Goal: Information Seeking & Learning: Learn about a topic

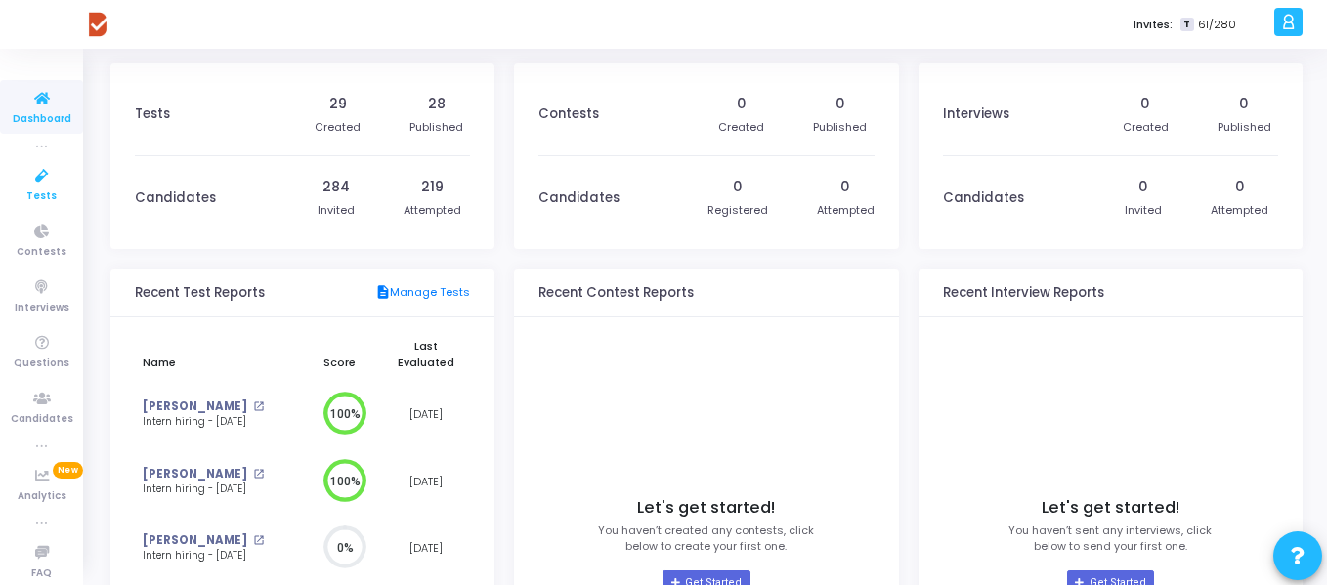
click at [45, 190] on span "Tests" at bounding box center [41, 197] width 30 height 17
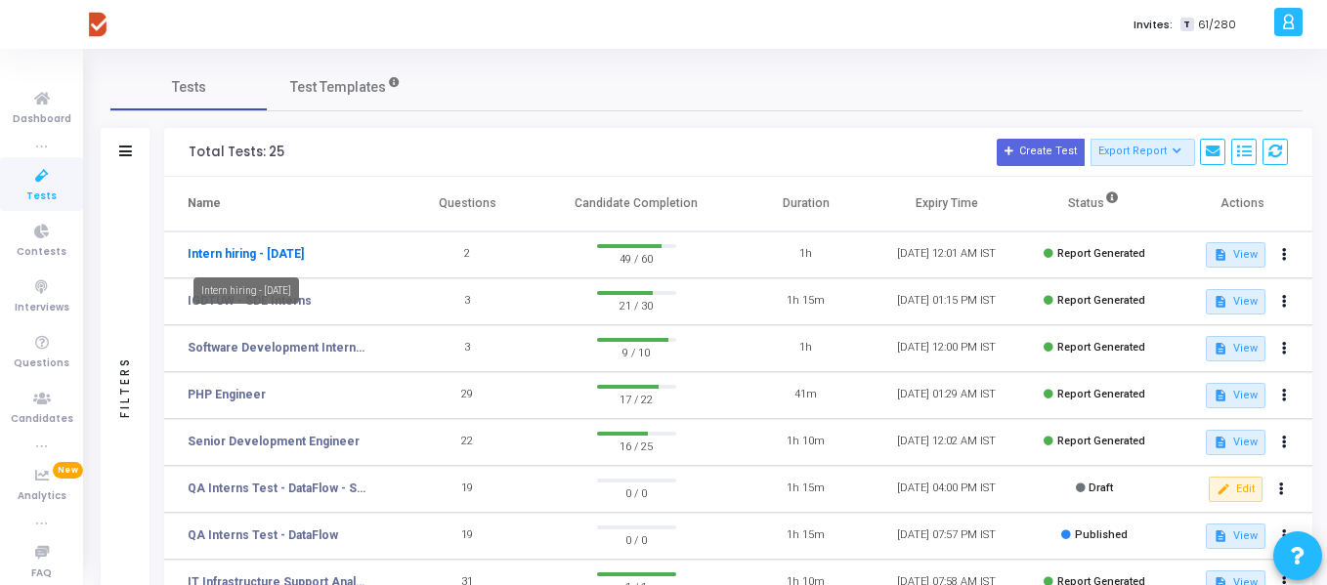
click at [296, 251] on link "Intern hiring - [DATE]" at bounding box center [246, 254] width 116 height 18
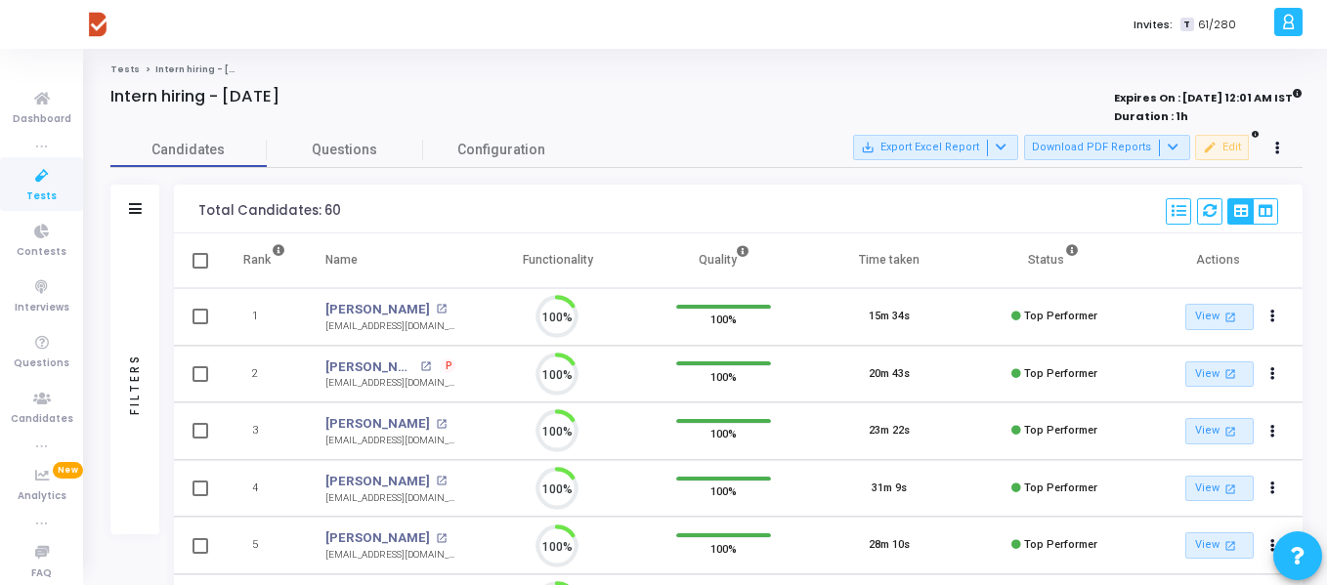
scroll to position [41, 50]
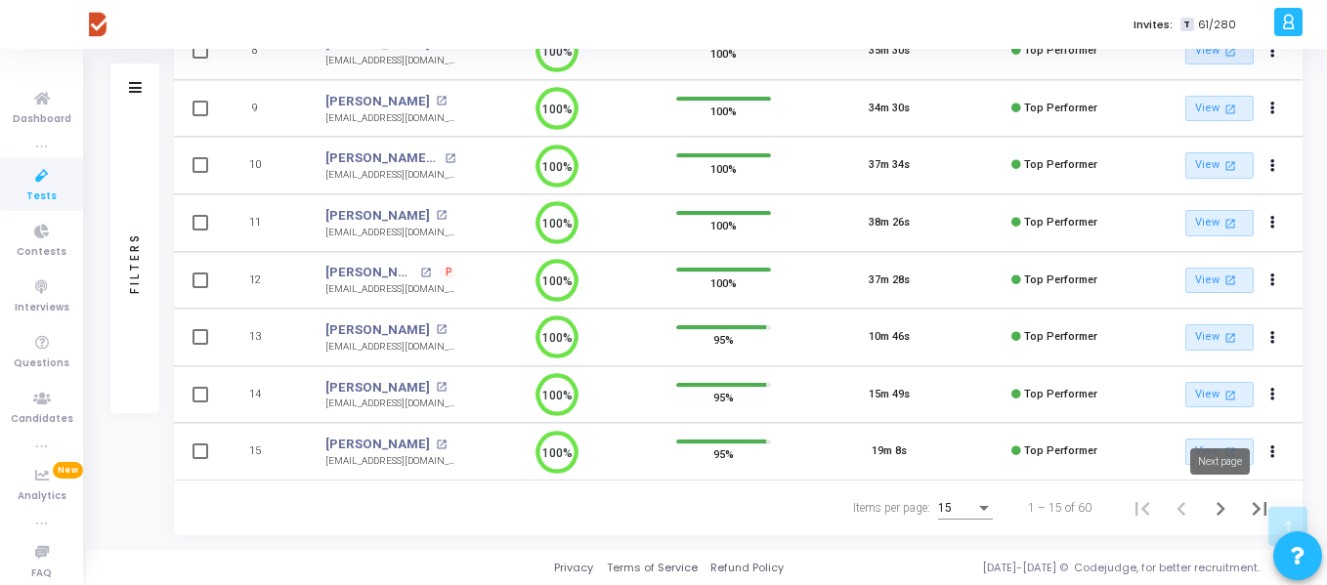
click at [1218, 511] on icon "Next page" at bounding box center [1220, 509] width 9 height 14
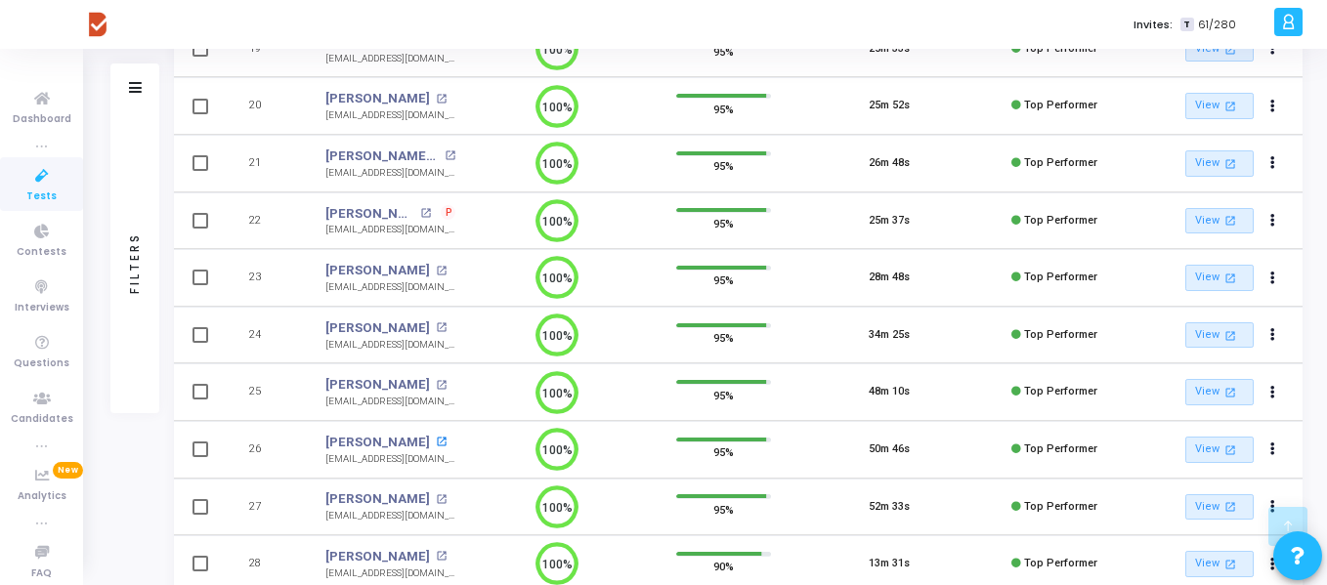
click at [436, 442] on mat-icon "open_in_new" at bounding box center [441, 442] width 11 height 11
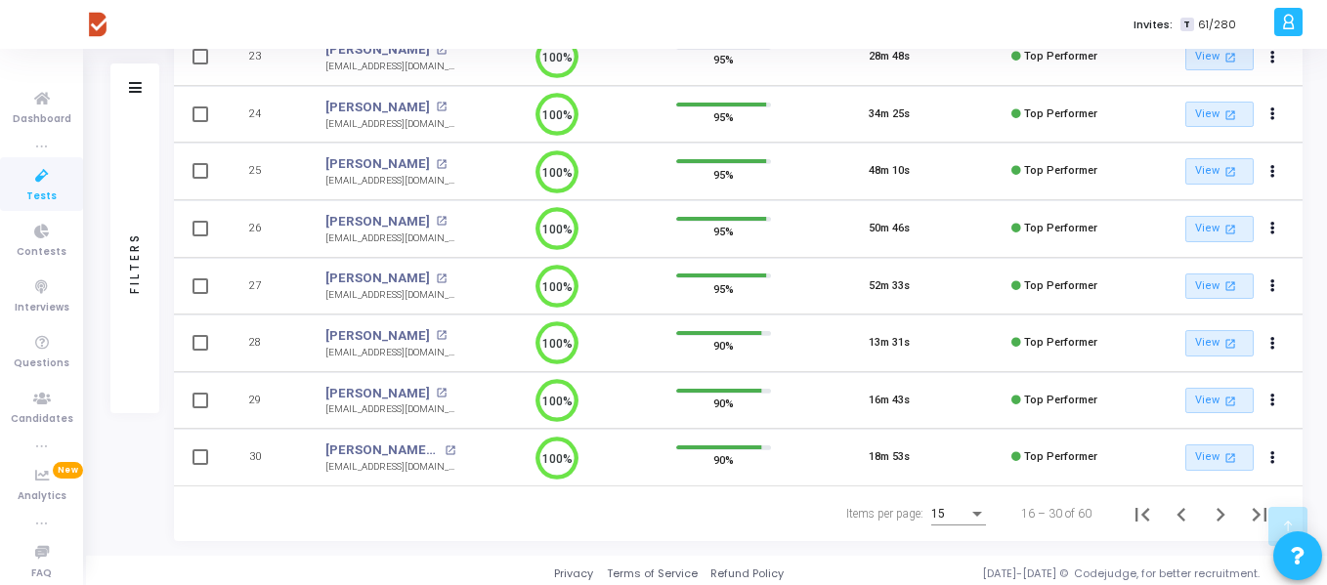
scroll to position [666, 0]
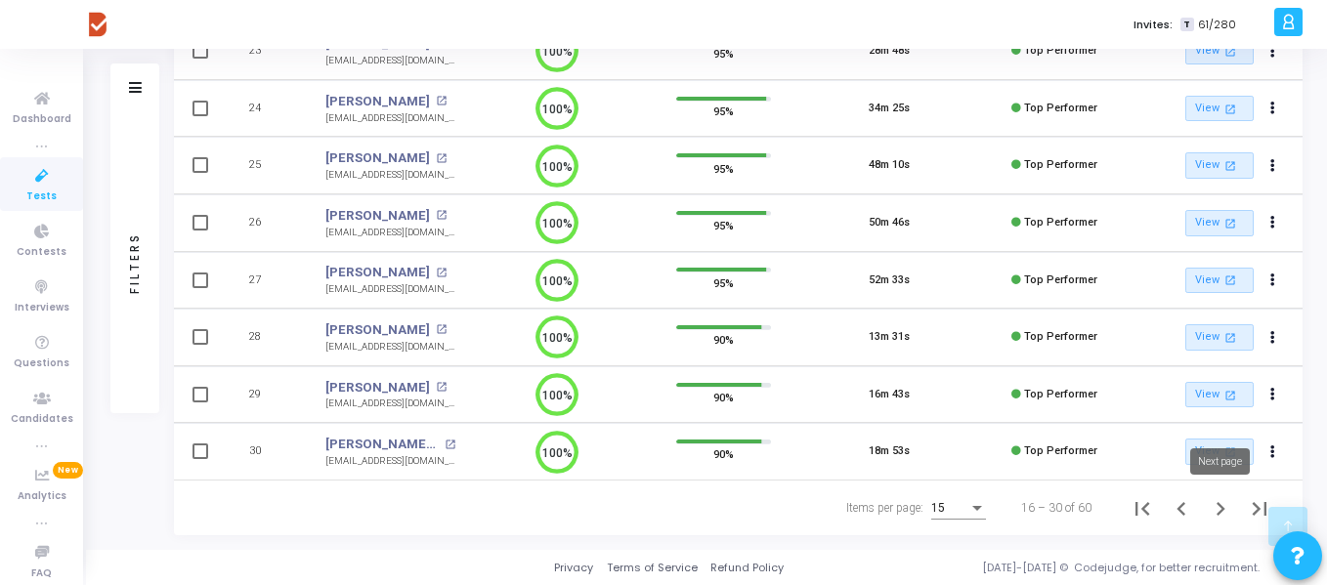
click at [1220, 509] on icon "Next page" at bounding box center [1220, 508] width 27 height 27
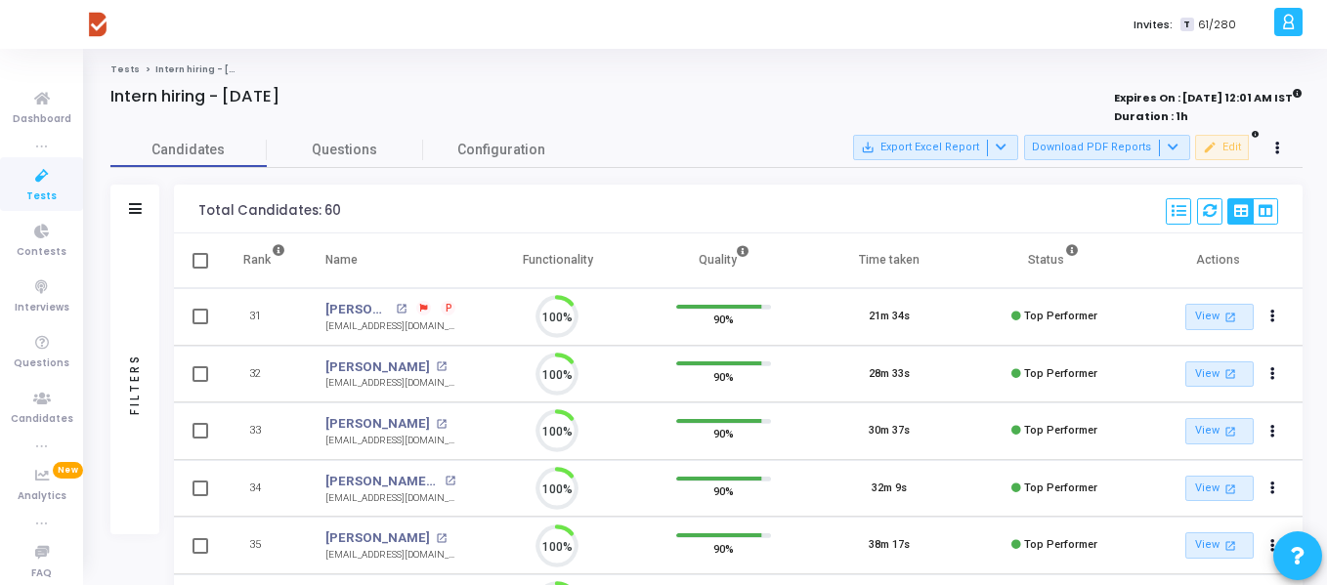
scroll to position [41, 50]
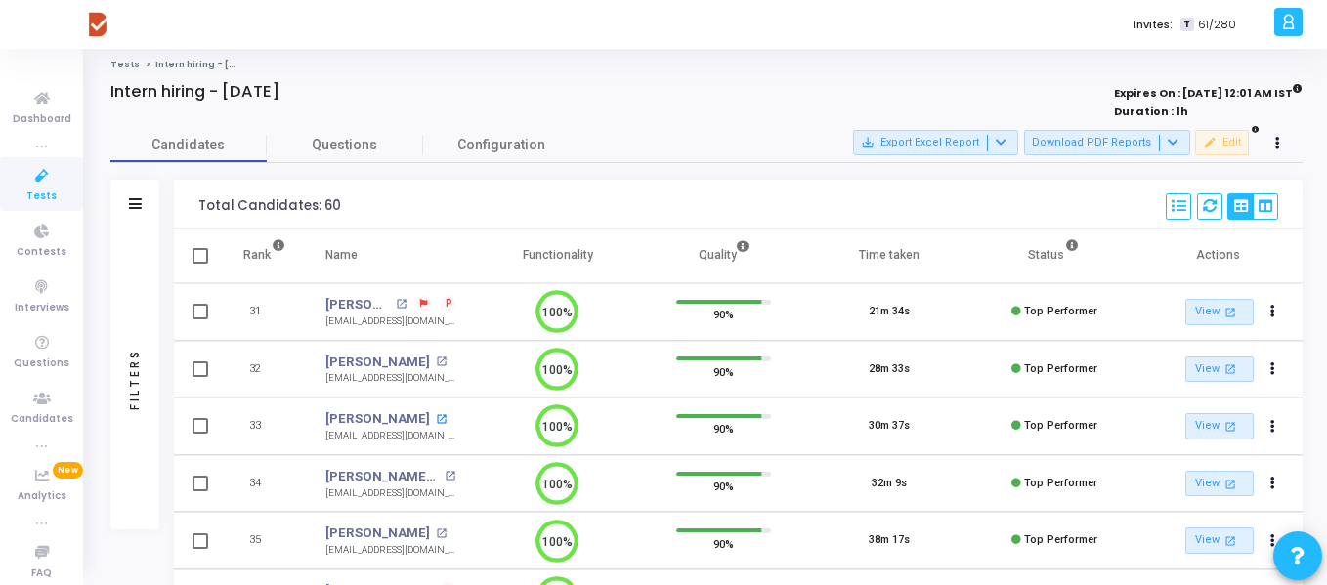
click at [437, 416] on mat-icon "open_in_new" at bounding box center [441, 419] width 11 height 11
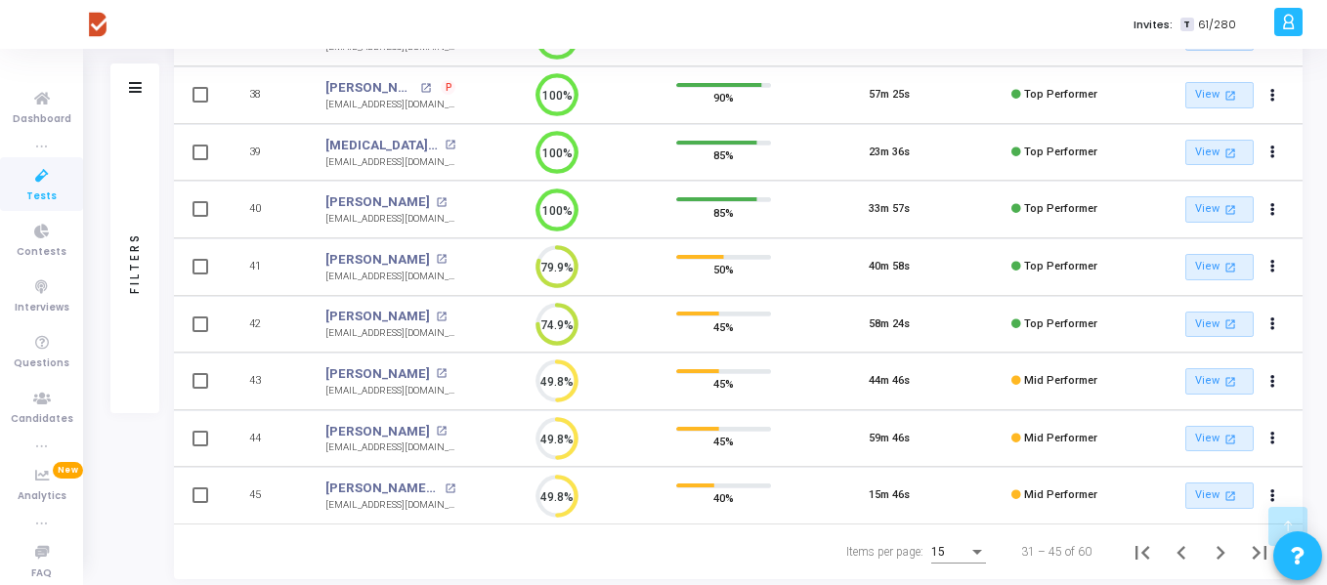
scroll to position [666, 0]
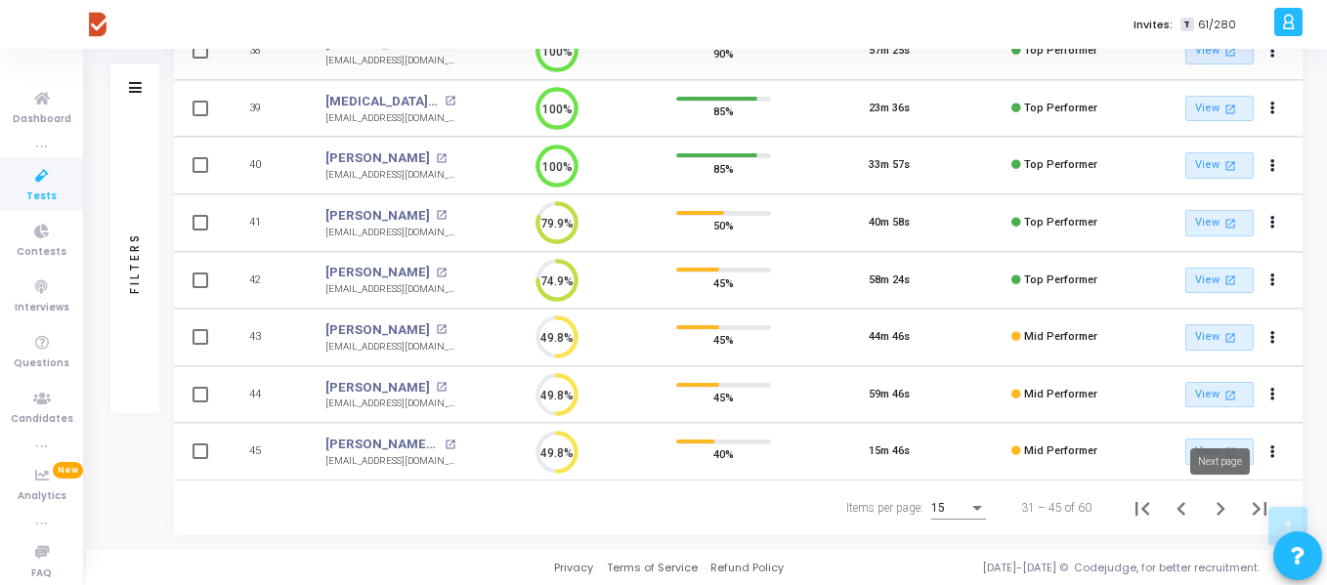
click at [1217, 509] on icon "Next page" at bounding box center [1220, 508] width 27 height 27
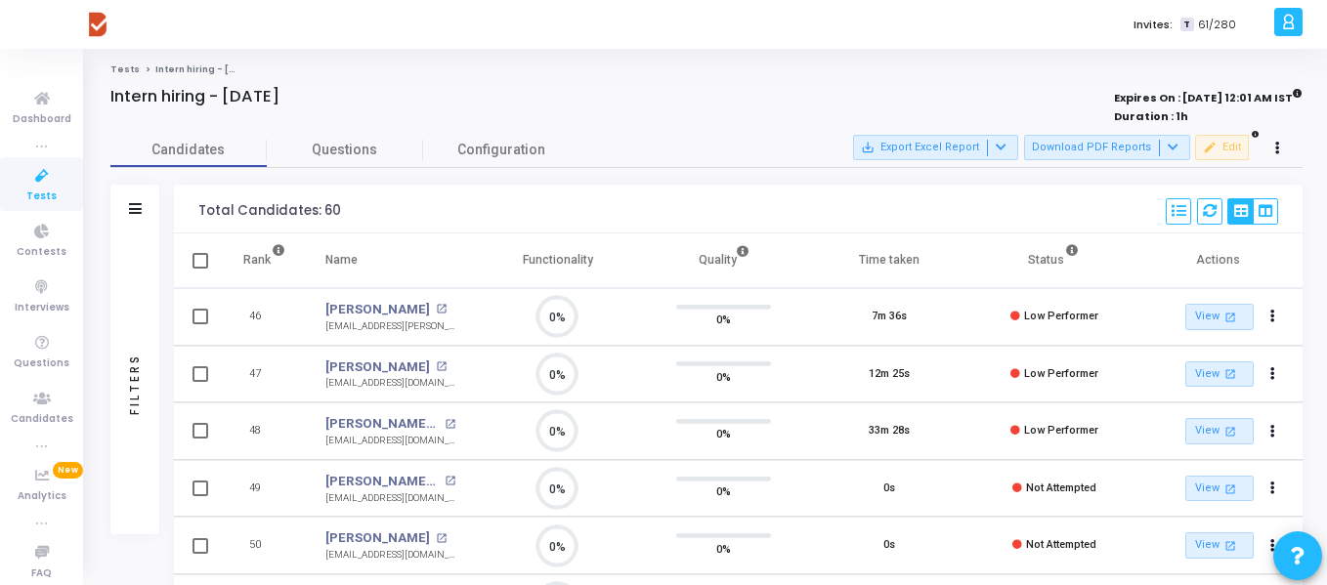
scroll to position [41, 50]
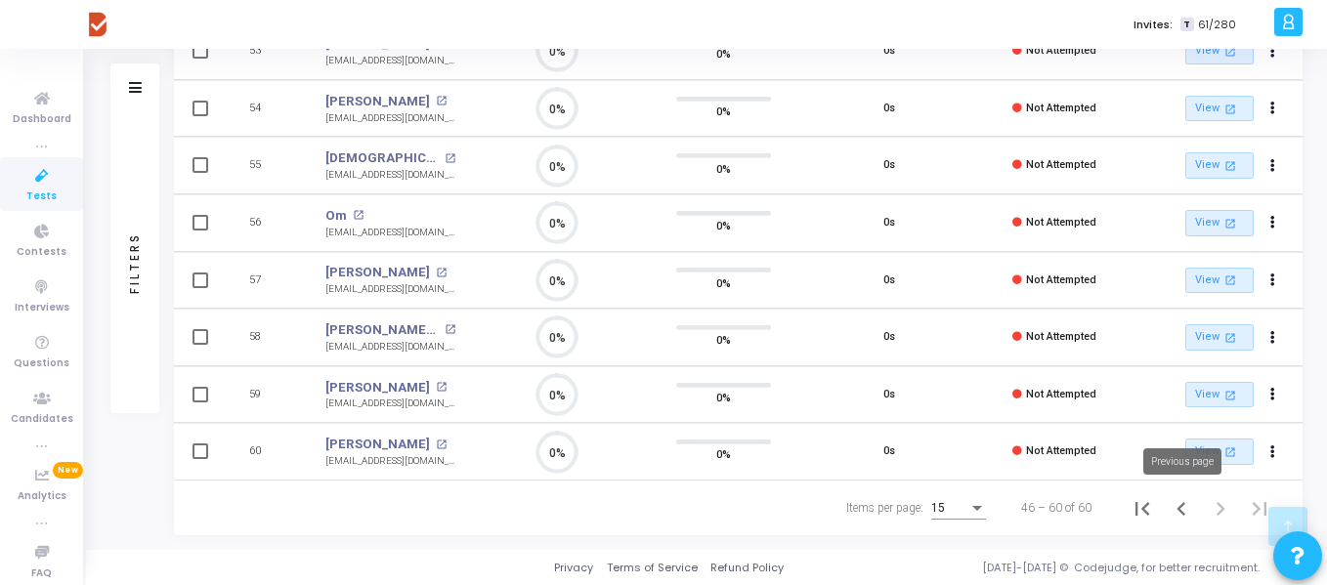
click at [1180, 515] on icon "Previous page" at bounding box center [1181, 508] width 27 height 27
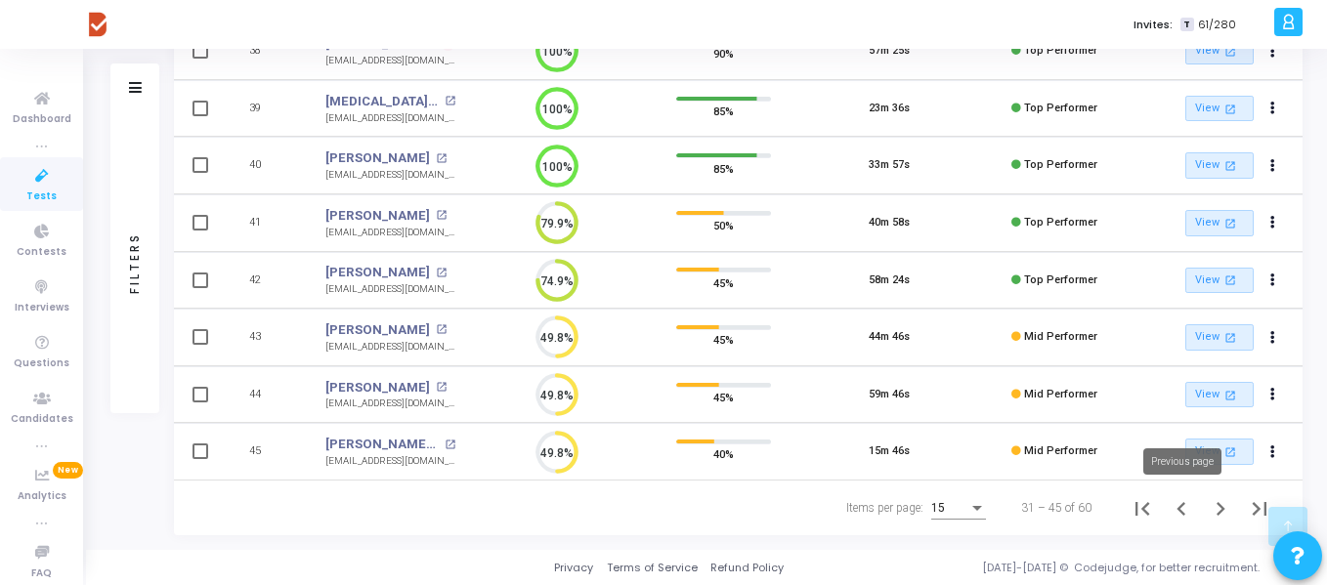
click at [1181, 509] on icon "Previous page" at bounding box center [1181, 508] width 27 height 27
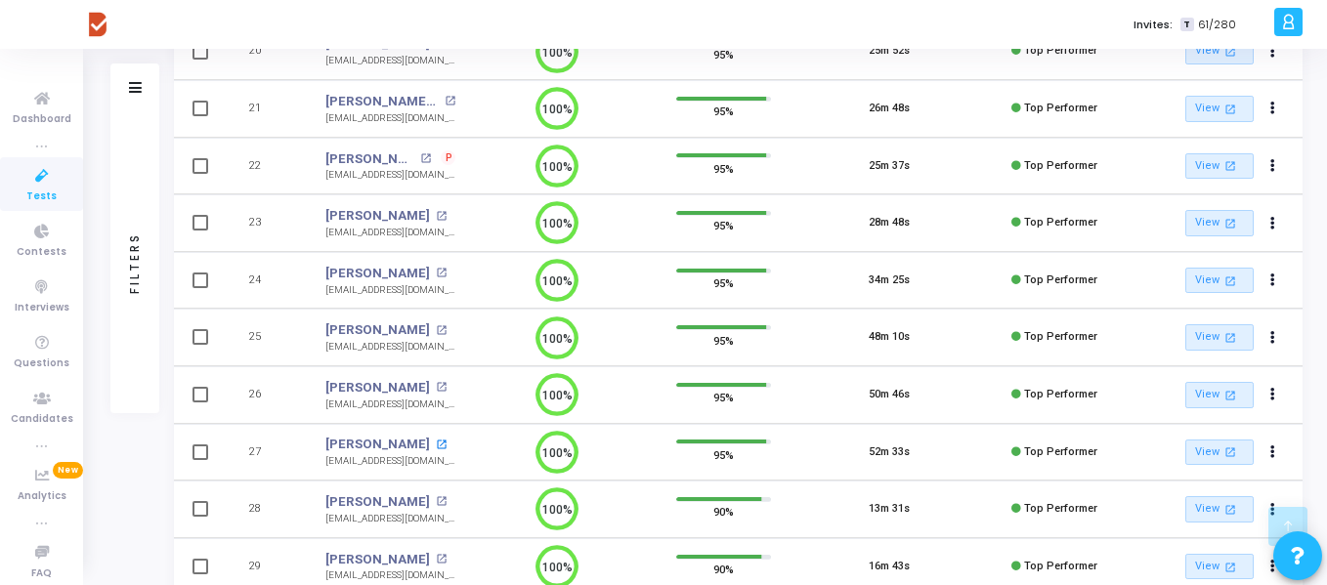
click at [436, 446] on mat-icon "open_in_new" at bounding box center [441, 445] width 11 height 11
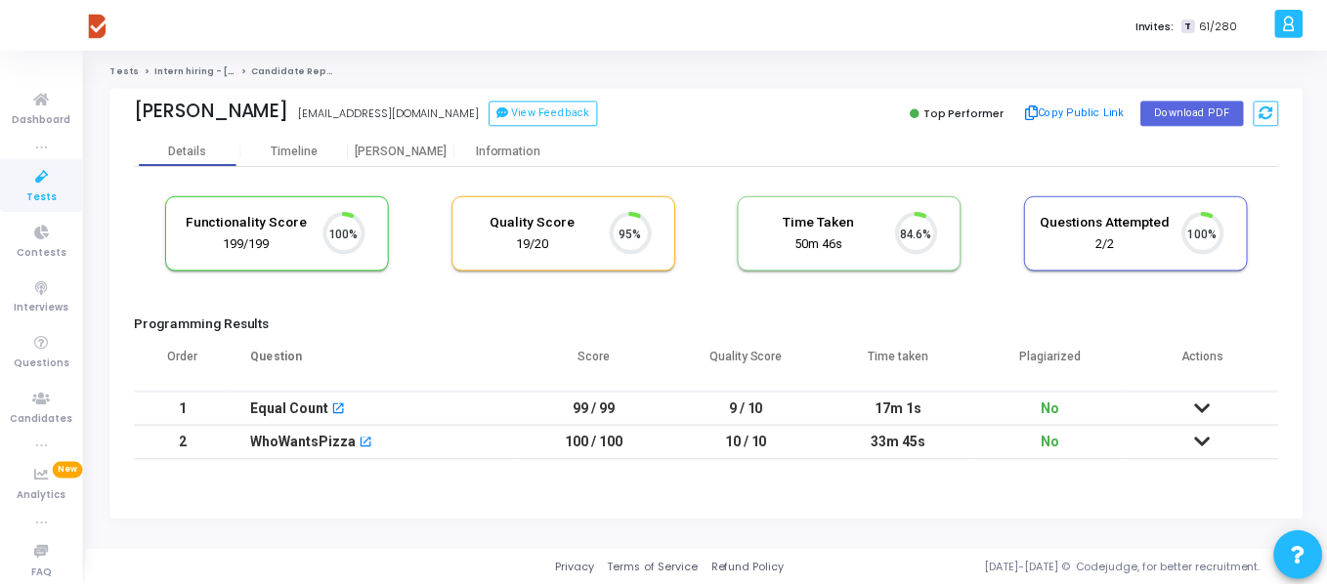
scroll to position [41, 50]
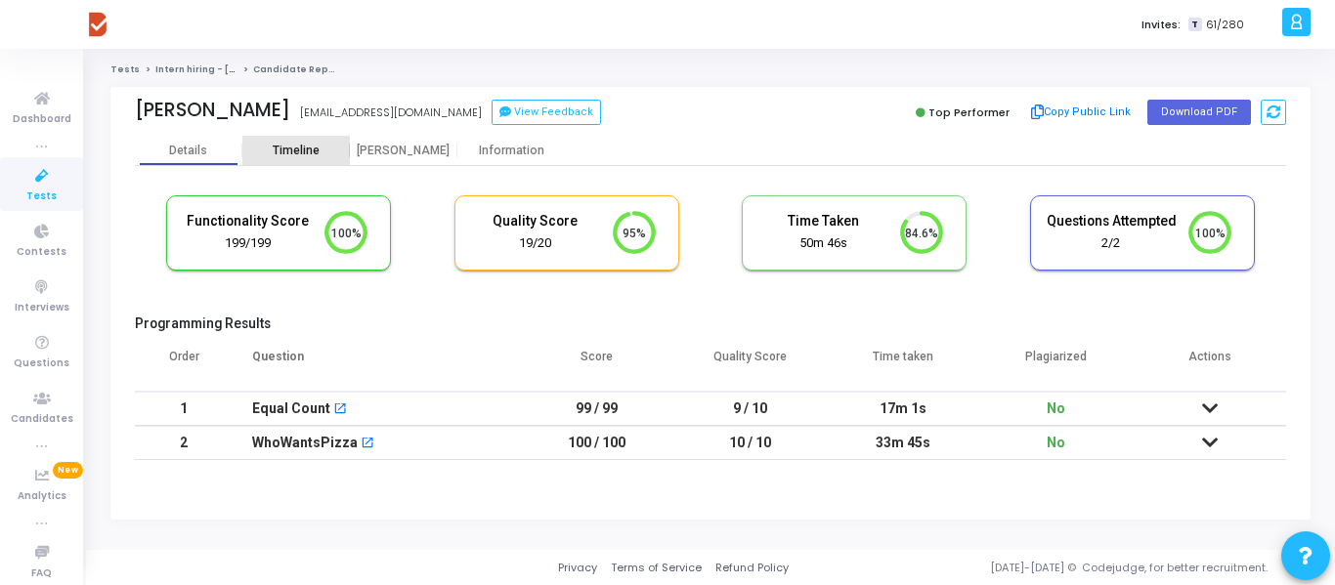
click at [302, 157] on div "Timeline" at bounding box center [296, 151] width 47 height 15
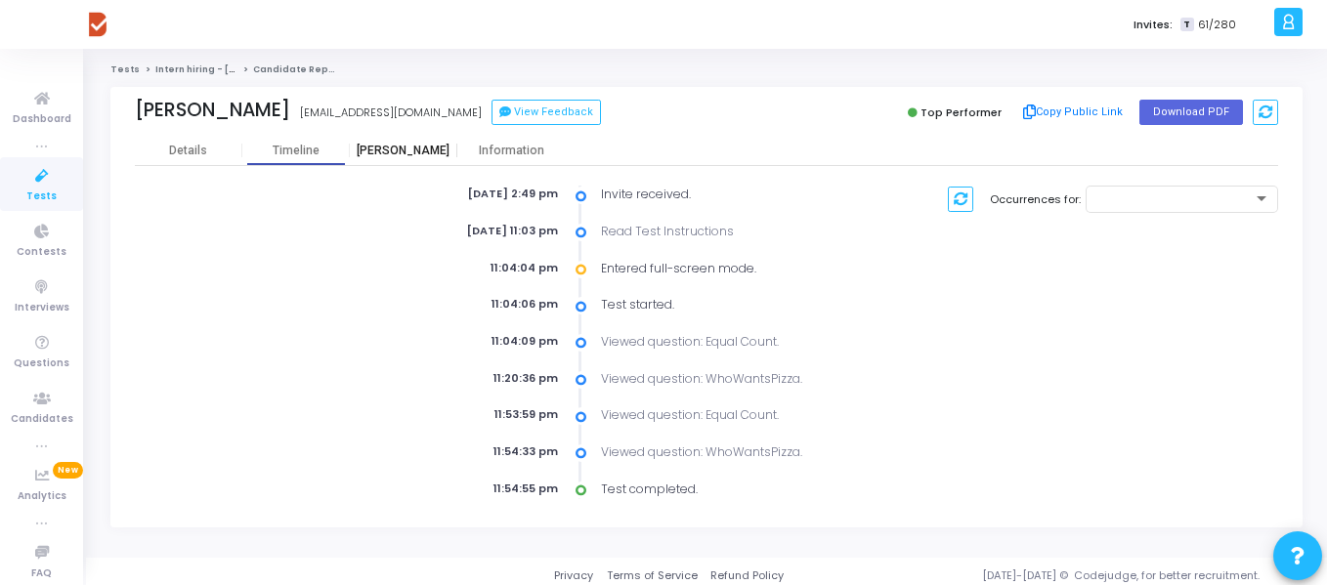
click at [393, 161] on div "[PERSON_NAME]" at bounding box center [403, 150] width 107 height 29
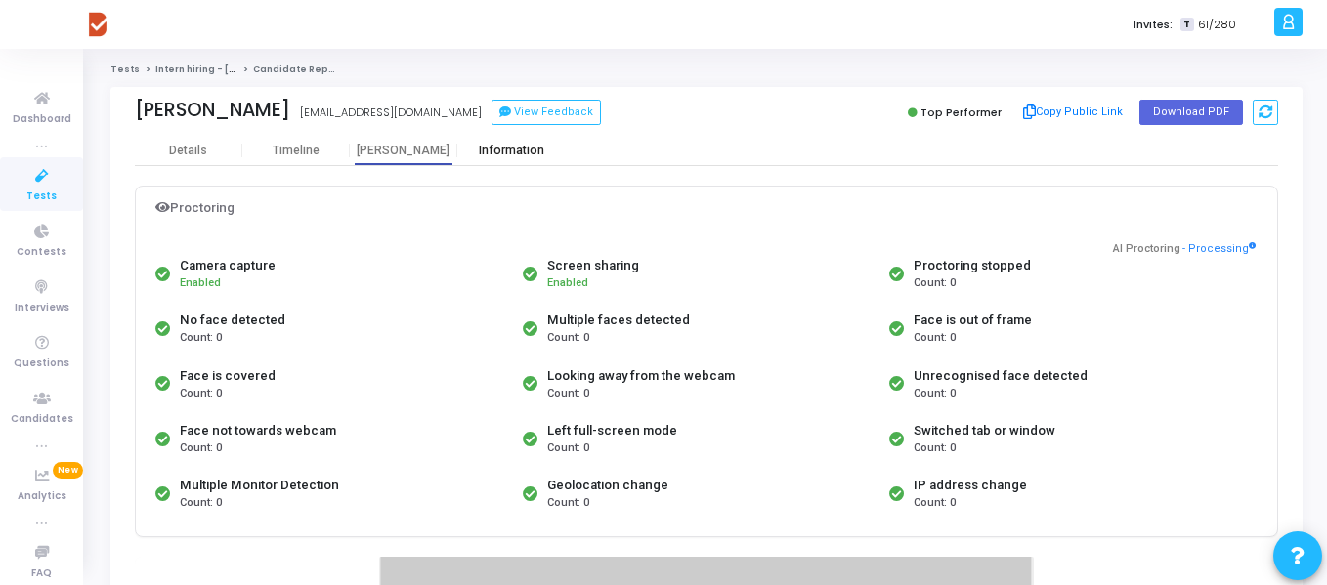
click at [489, 152] on div "Information" at bounding box center [510, 151] width 107 height 15
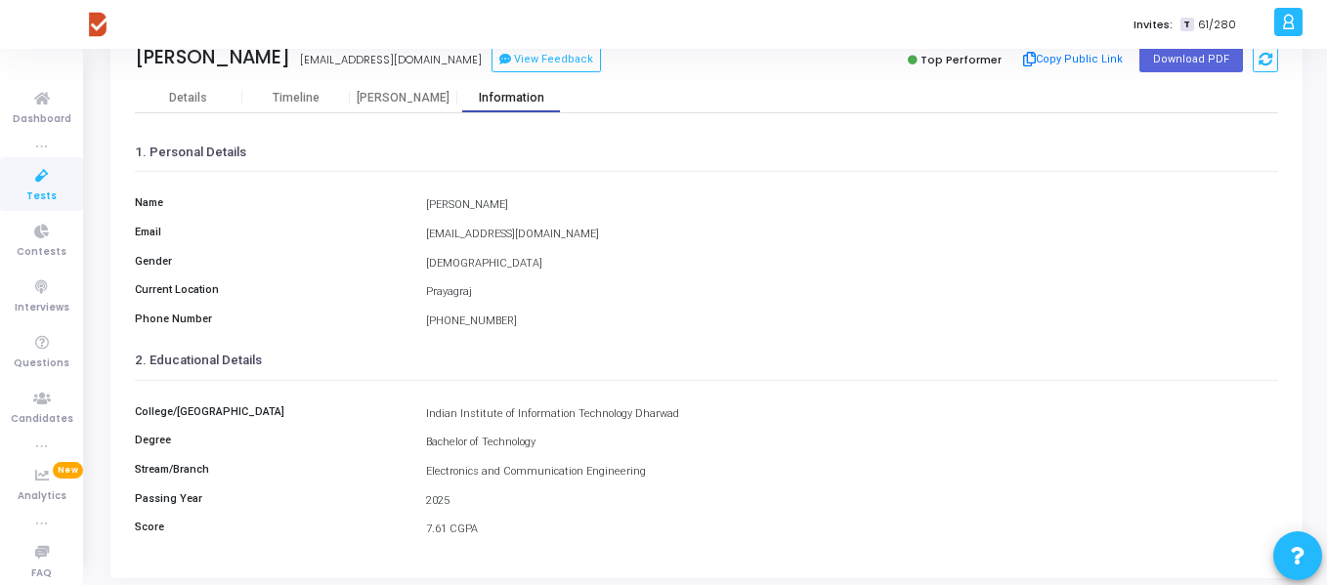
scroll to position [56, 0]
drag, startPoint x: 649, startPoint y: 467, endPoint x: 422, endPoint y: 470, distance: 226.7
click at [422, 470] on div "Electronics and Communication Engineering" at bounding box center [852, 469] width 873 height 17
copy div "Electronics and Communication Engineering"
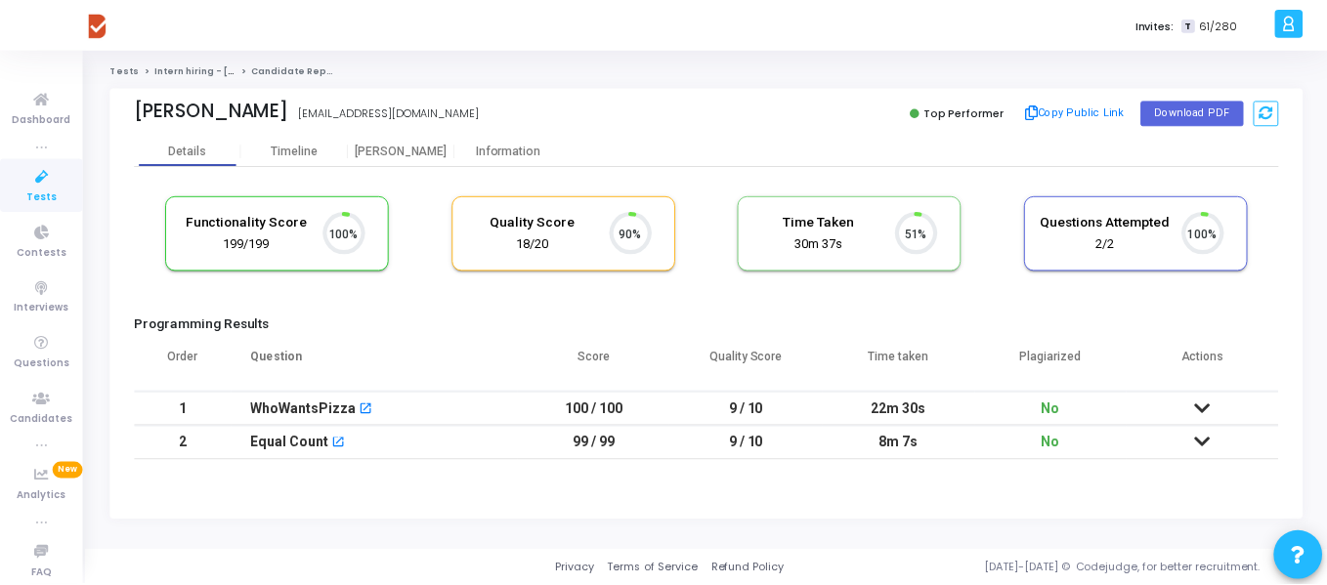
scroll to position [41, 50]
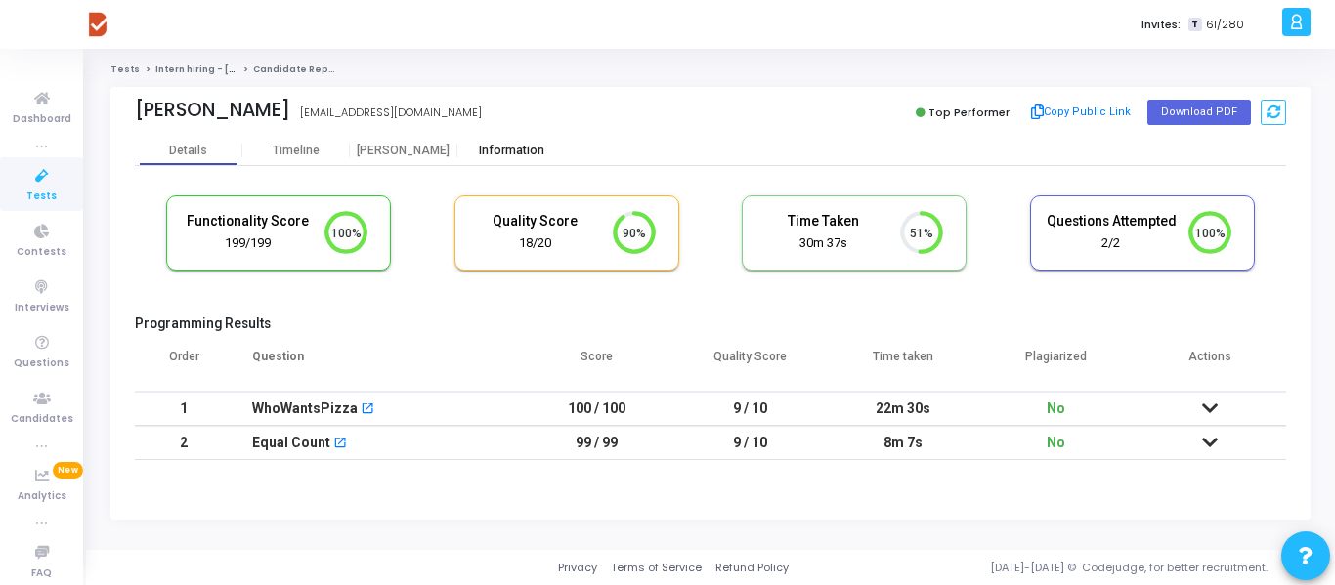
click at [500, 142] on div "Information" at bounding box center [510, 150] width 107 height 29
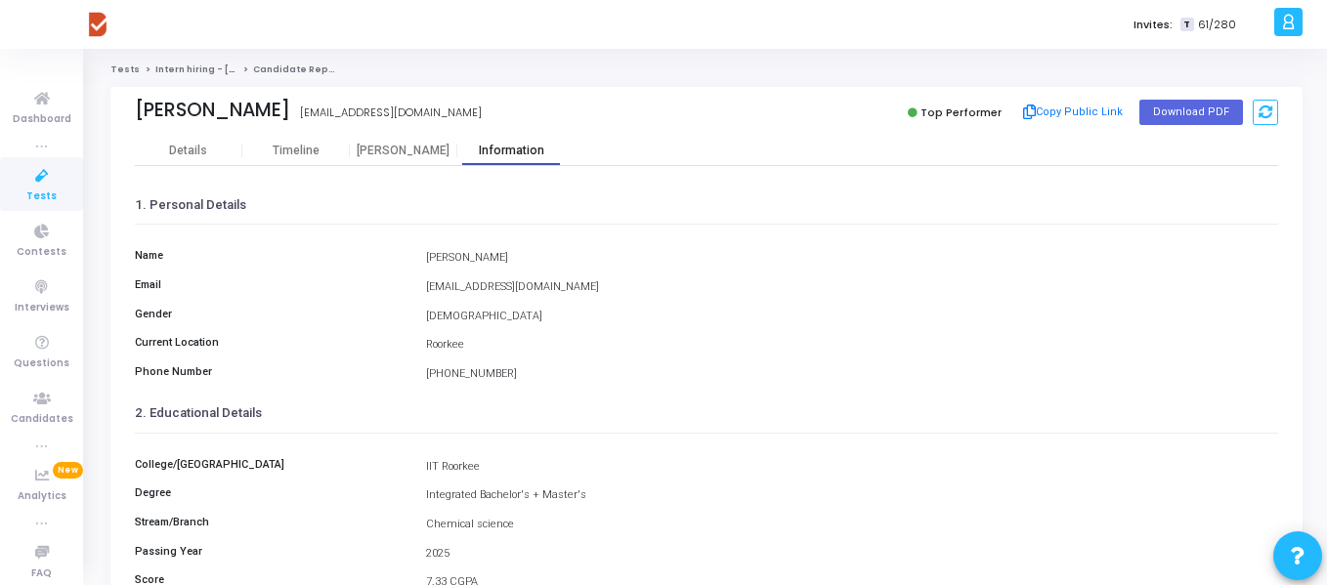
scroll to position [112, 0]
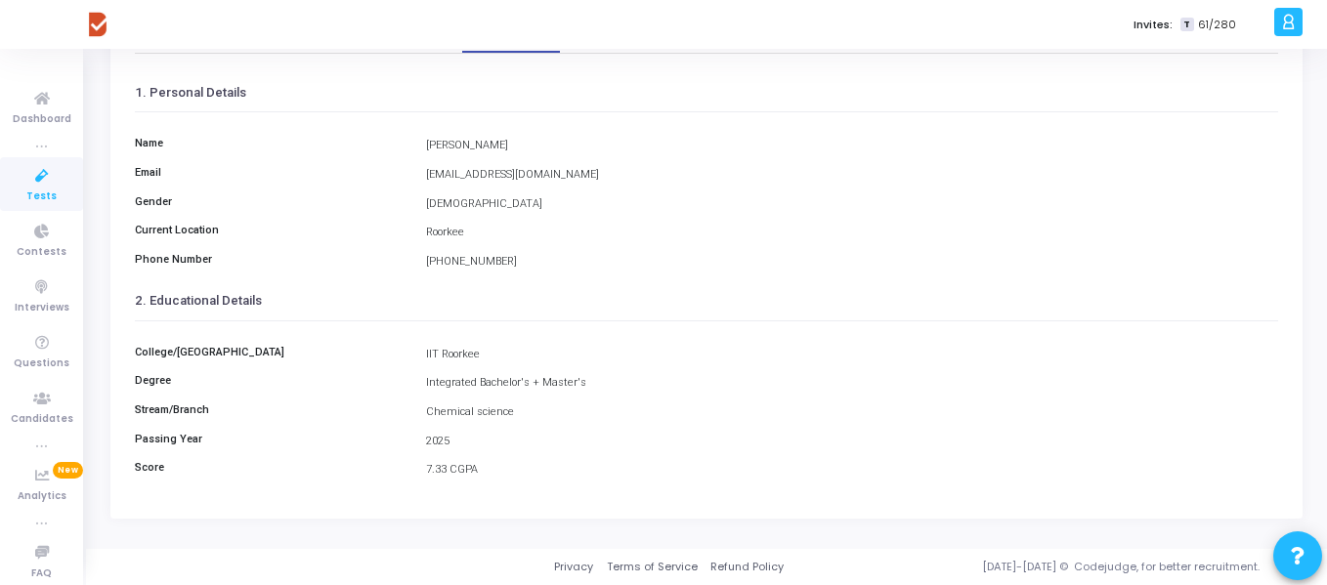
drag, startPoint x: 510, startPoint y: 408, endPoint x: 426, endPoint y: 416, distance: 84.4
click at [426, 416] on div "Chemical science" at bounding box center [852, 413] width 873 height 17
copy div "Chemical science"
drag, startPoint x: 597, startPoint y: 379, endPoint x: 423, endPoint y: 385, distance: 174.0
click at [423, 385] on div "Integrated Bachelor's + Master's" at bounding box center [852, 383] width 873 height 17
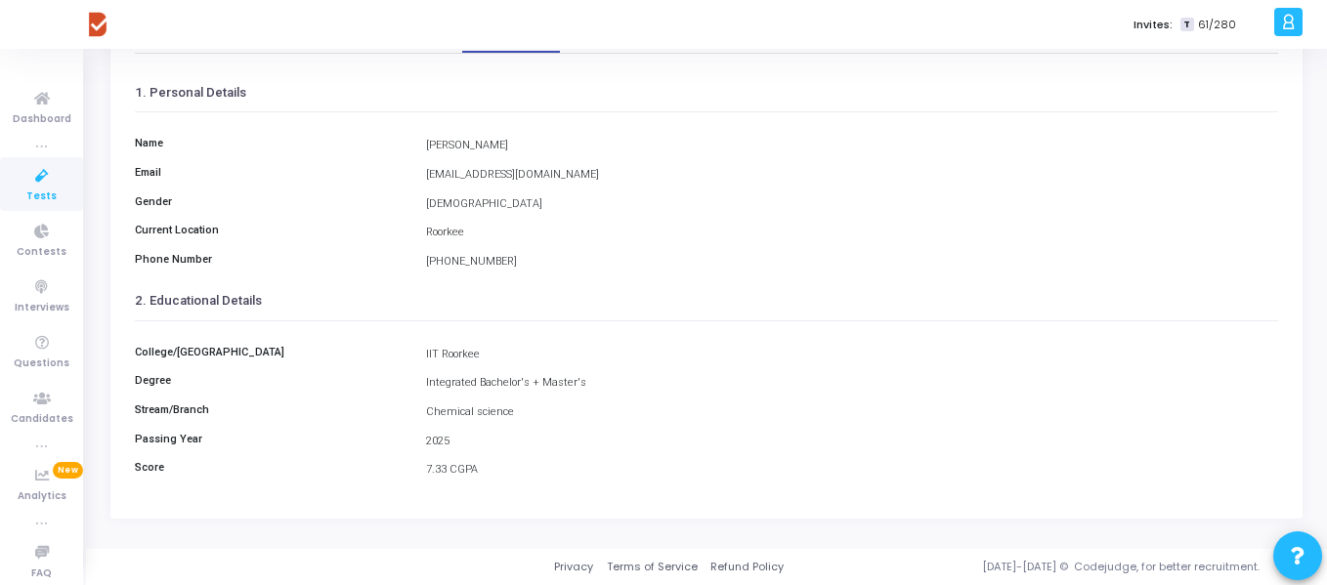
copy div "Integrated Bachelor's + Master's"
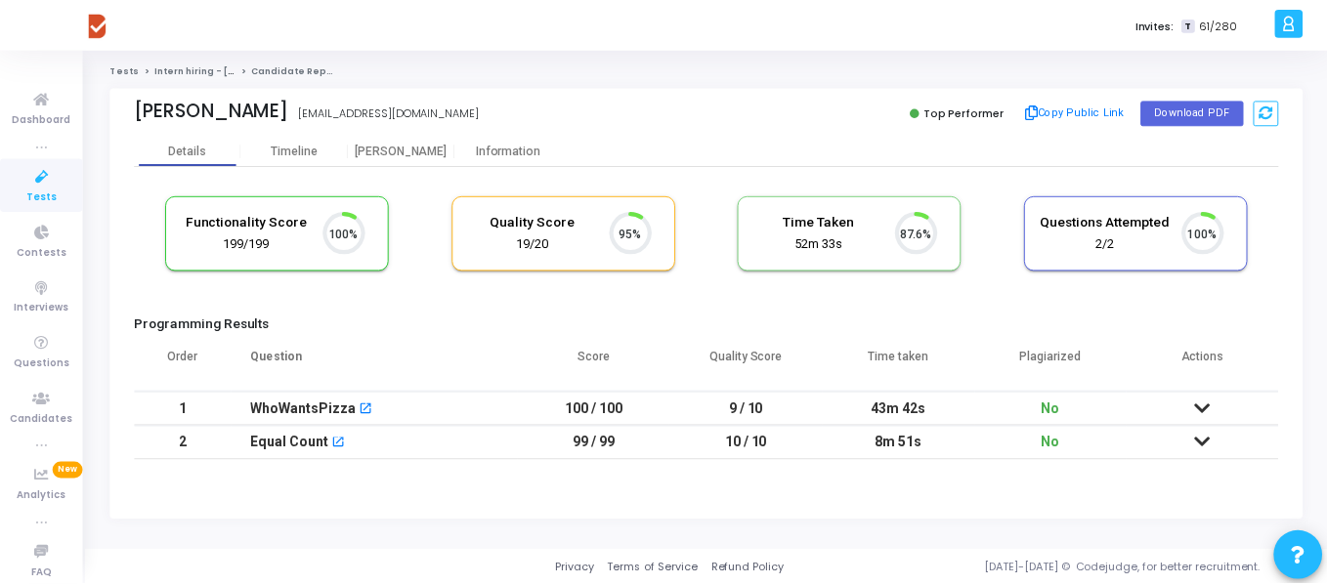
scroll to position [41, 50]
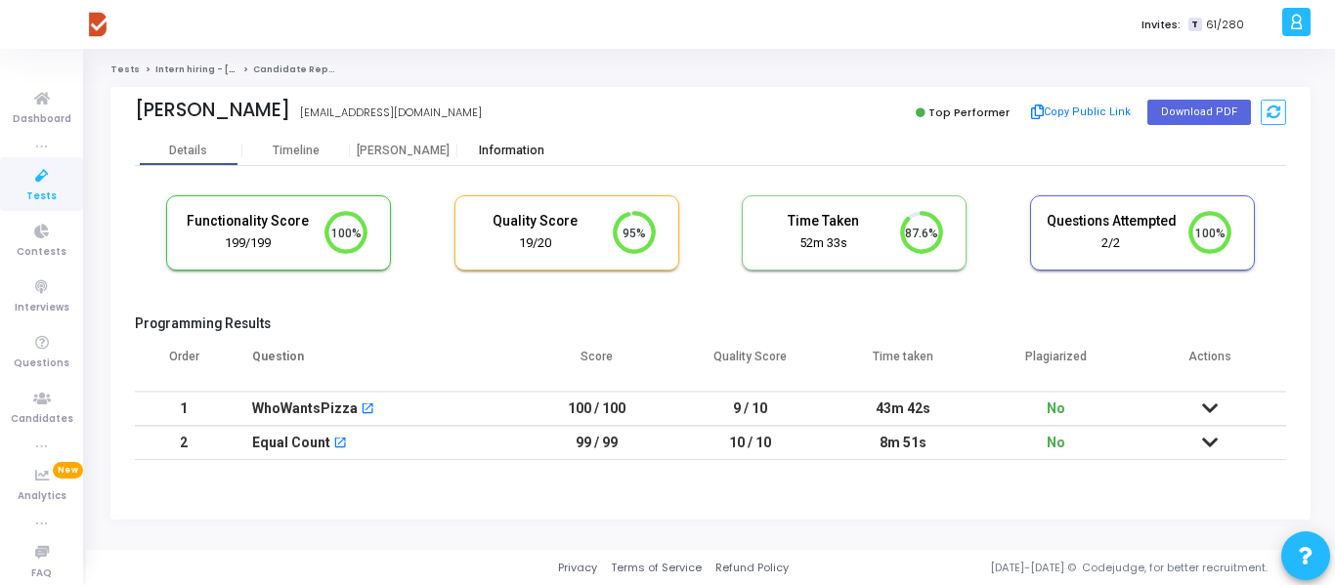
click at [523, 145] on div "Information" at bounding box center [510, 151] width 107 height 15
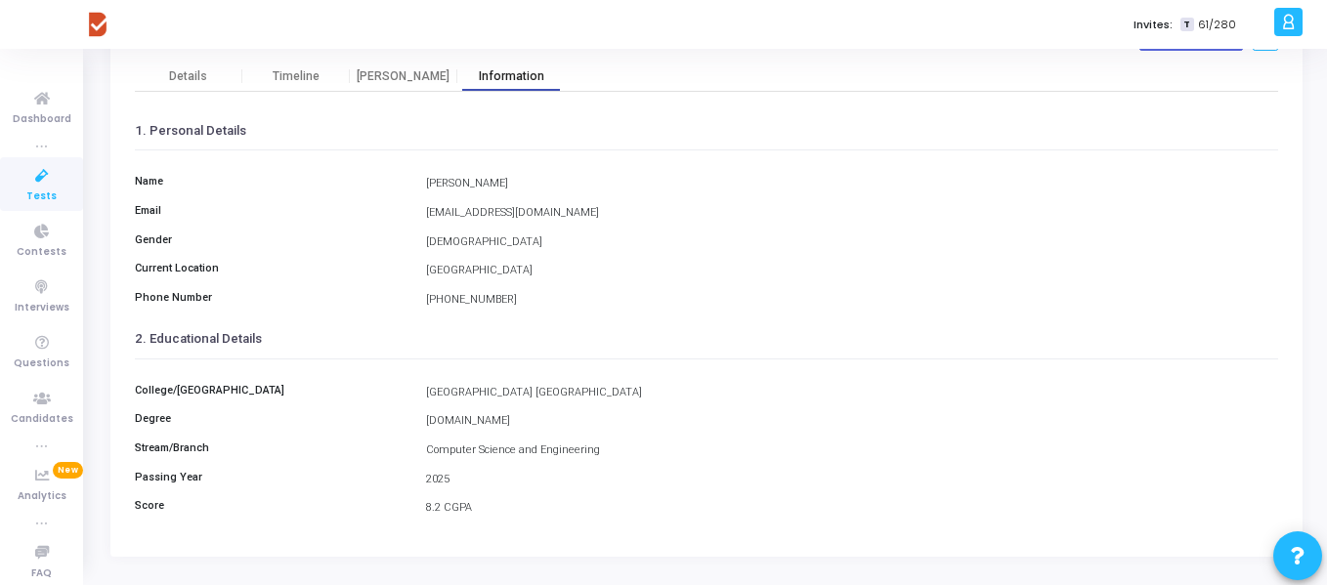
scroll to position [87, 0]
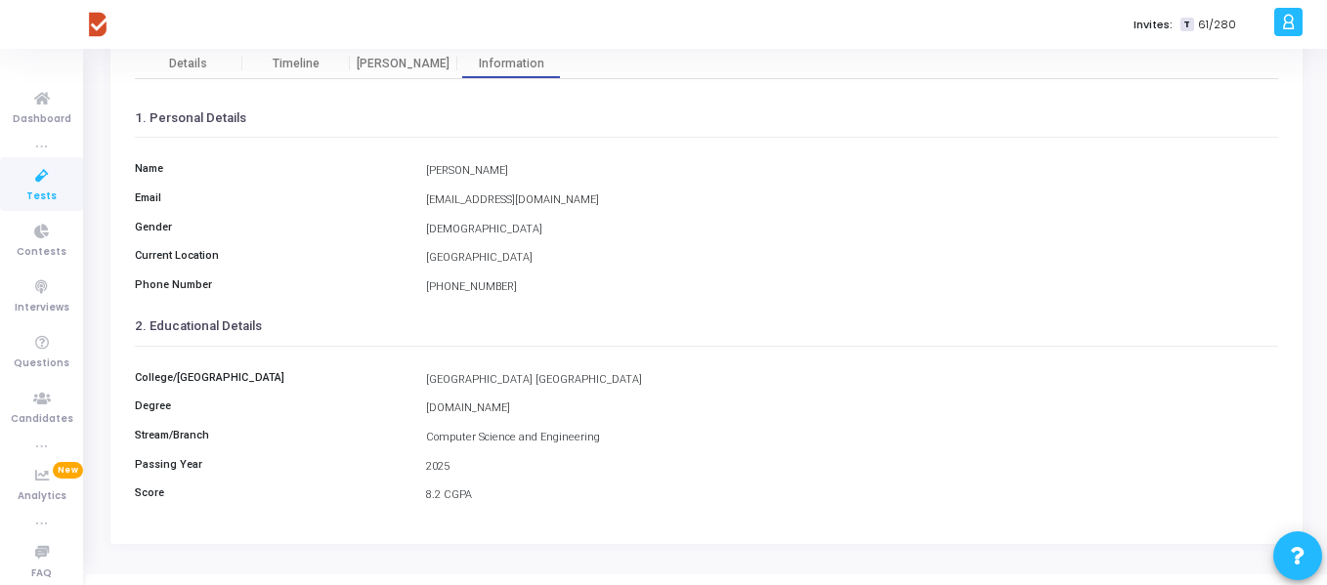
drag, startPoint x: 609, startPoint y: 439, endPoint x: 424, endPoint y: 441, distance: 184.7
click at [424, 441] on div "Computer Science and Engineering" at bounding box center [852, 438] width 873 height 17
copy div "Computer Science and Engineering"
